Goal: Information Seeking & Learning: Learn about a topic

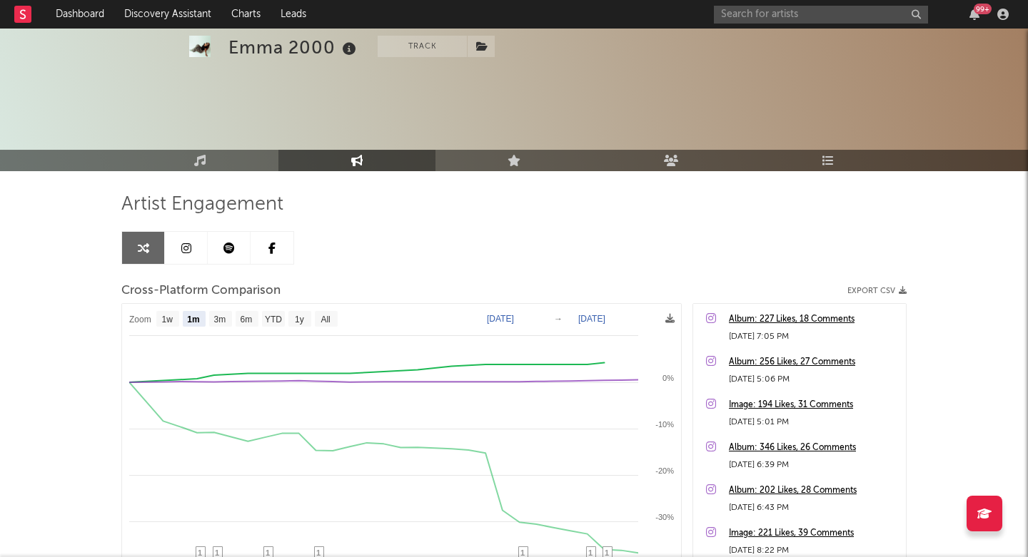
select select "1m"
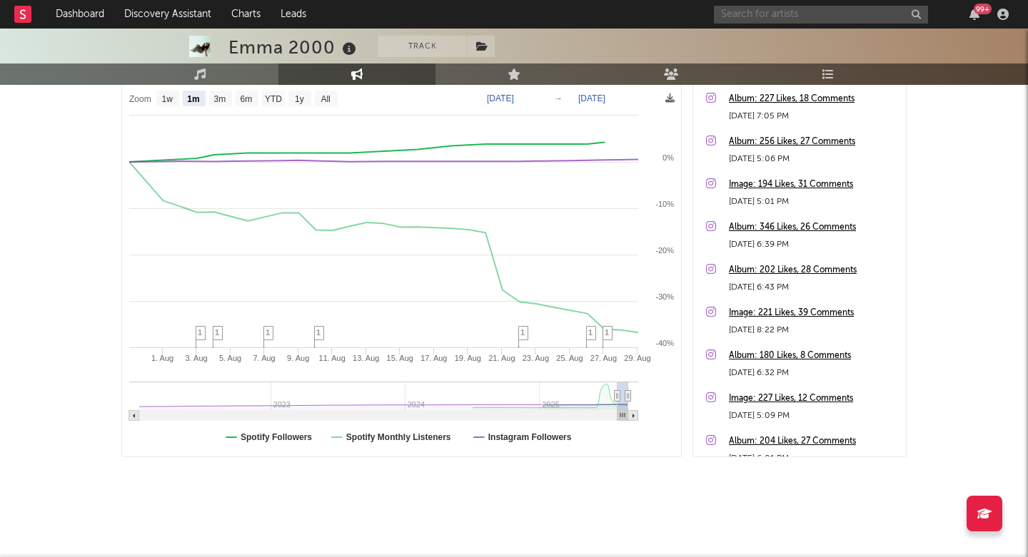
click at [741, 11] on input "text" at bounding box center [821, 15] width 214 height 18
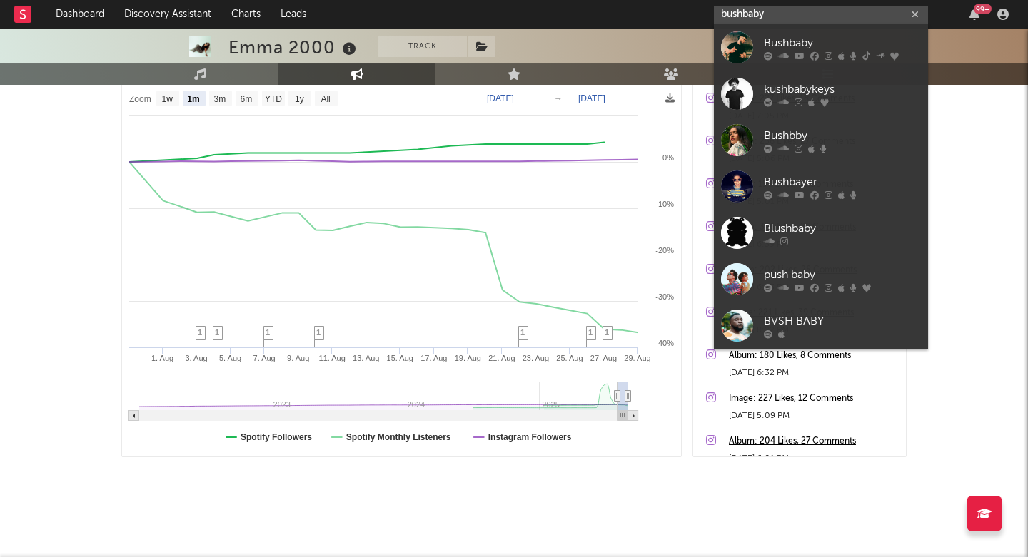
type input "bushbaby"
click at [778, 43] on div "Bushbaby" at bounding box center [842, 42] width 157 height 17
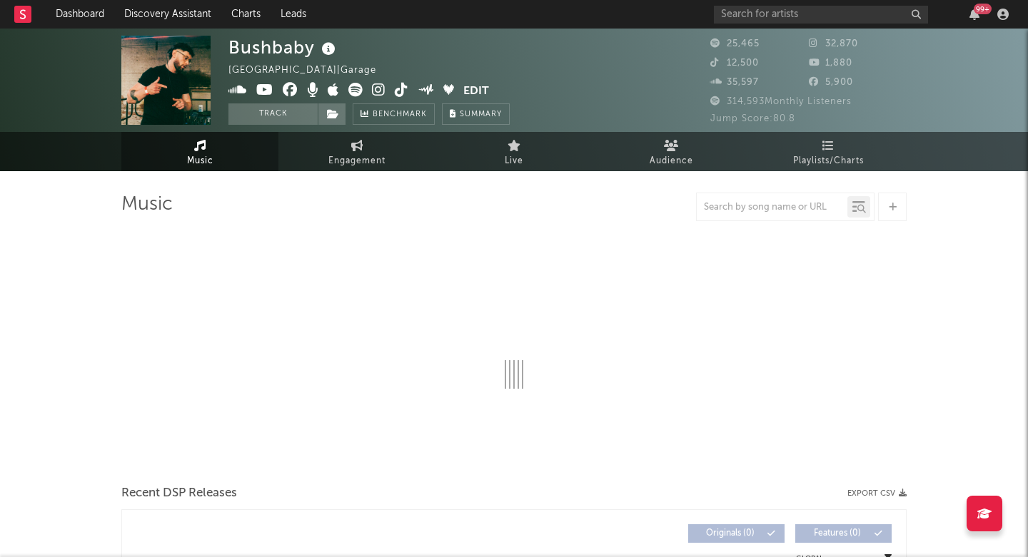
select select "6m"
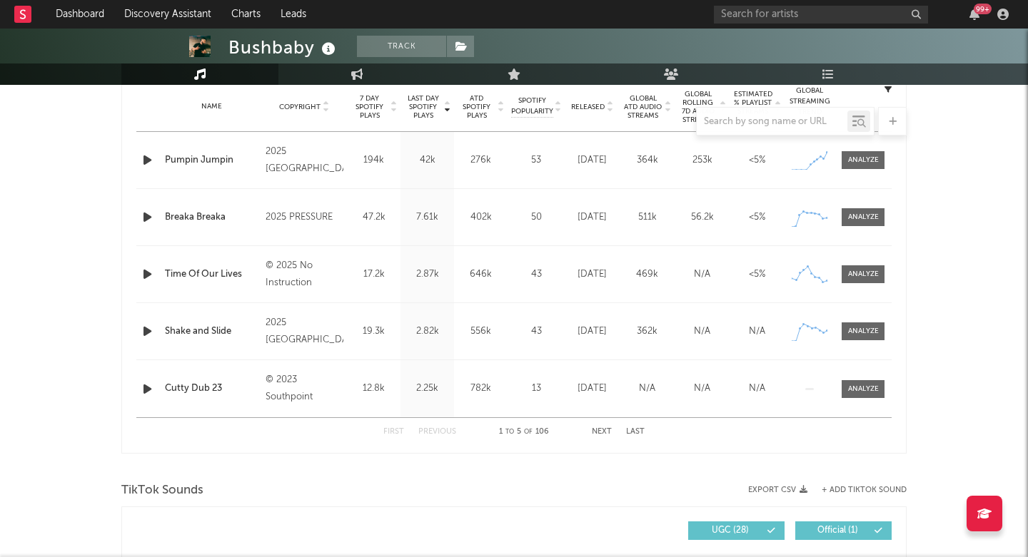
scroll to position [579, 0]
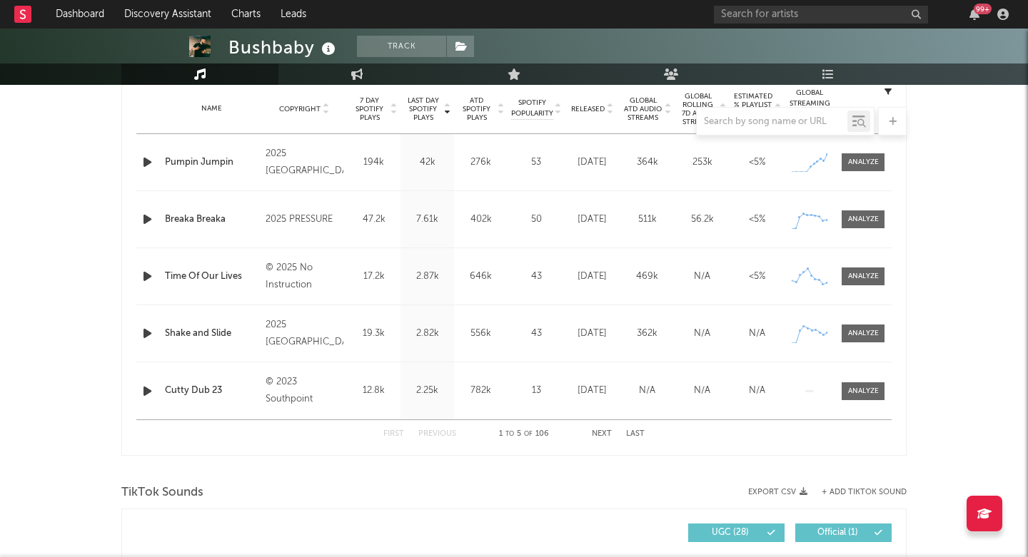
click at [581, 108] on div at bounding box center [513, 121] width 785 height 29
click at [599, 104] on div "Released" at bounding box center [592, 108] width 48 height 11
